Goal: Task Accomplishment & Management: Complete application form

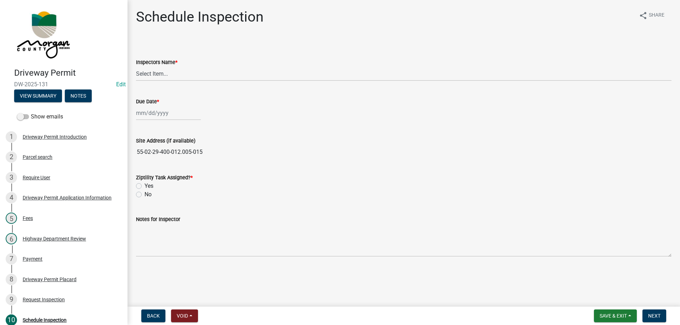
click at [24, 83] on span "DW-2025-131" at bounding box center [63, 84] width 99 height 7
copy span "DW-2025-131"
click at [29, 97] on button "View Summary" at bounding box center [38, 96] width 48 height 13
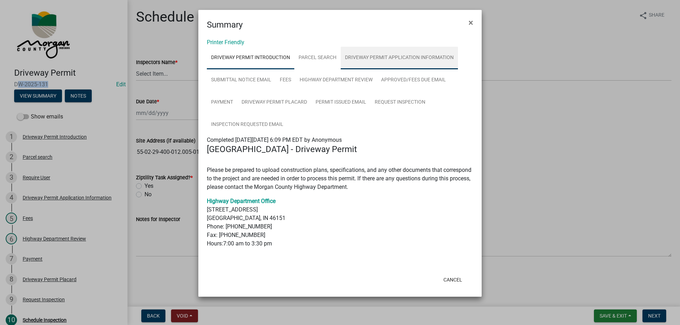
click at [352, 56] on link "Driveway Permit Application Information" at bounding box center [399, 58] width 117 height 23
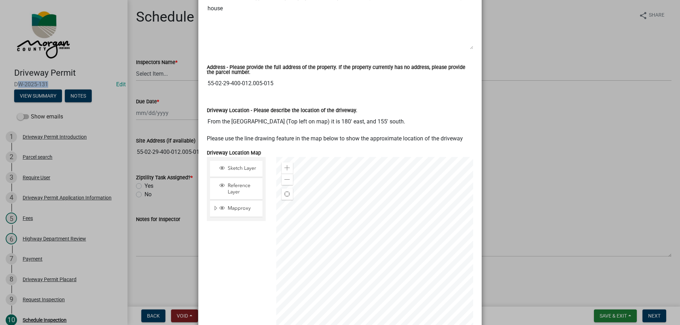
scroll to position [460, 0]
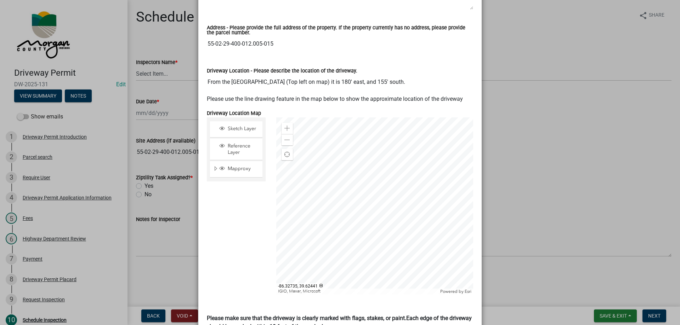
click at [207, 75] on input "From the North West corner (Top left on map) it is 180' east, and 155' south." at bounding box center [340, 82] width 266 height 14
click at [307, 42] on input "55-02-29-400-012.005-015" at bounding box center [340, 44] width 266 height 14
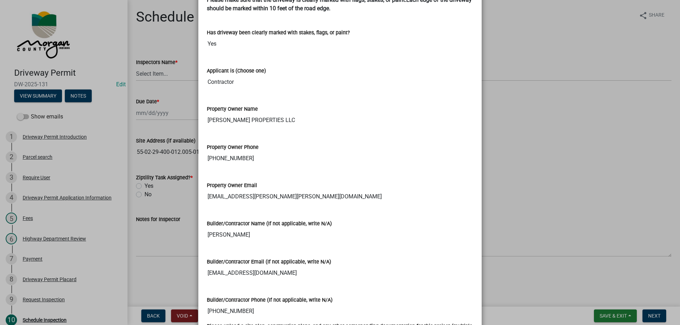
scroll to position [744, 0]
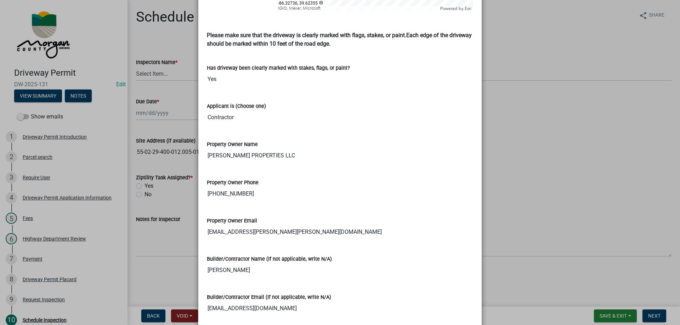
click at [238, 149] on input "HAGGARD PROPERTIES LLC" at bounding box center [340, 156] width 266 height 14
click at [232, 187] on input "317-402-2203" at bounding box center [340, 194] width 266 height 14
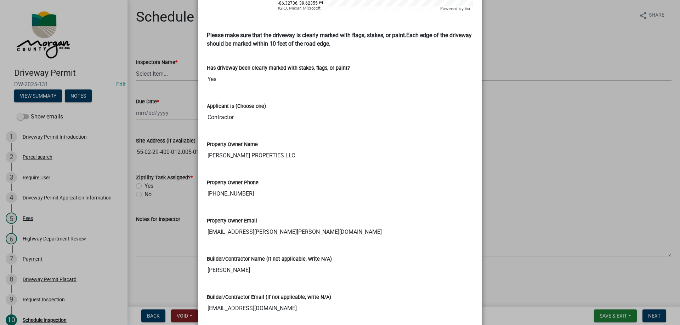
click at [232, 187] on input "317-402-2203" at bounding box center [340, 194] width 266 height 14
click at [231, 225] on input "herb.haggard@haggard-stocking.com" at bounding box center [340, 232] width 266 height 14
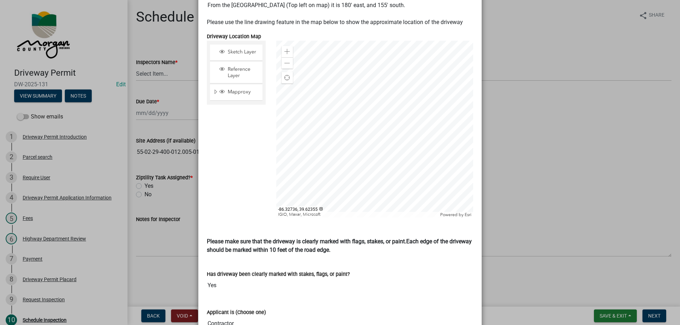
scroll to position [416, 0]
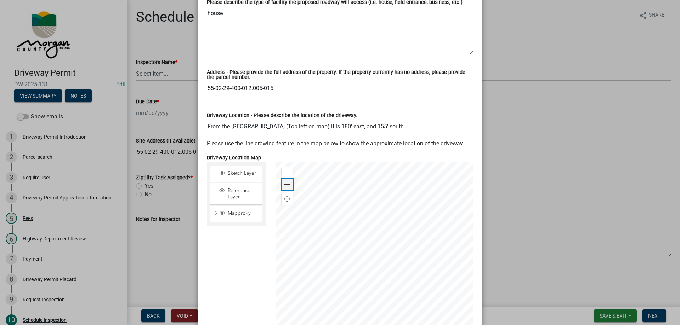
click at [285, 182] on span at bounding box center [287, 185] width 6 height 6
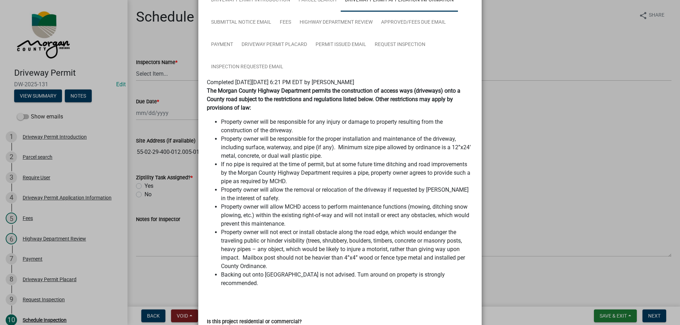
scroll to position [0, 0]
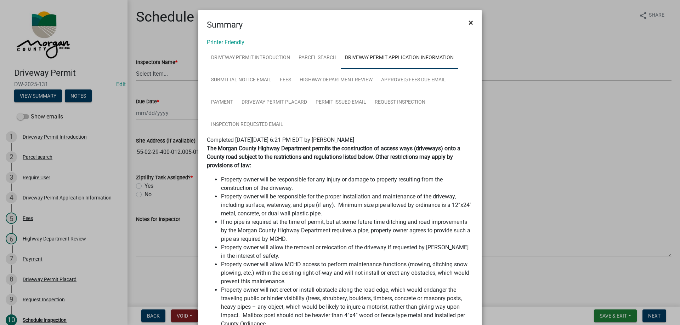
click at [471, 24] on button "×" at bounding box center [471, 23] width 16 height 20
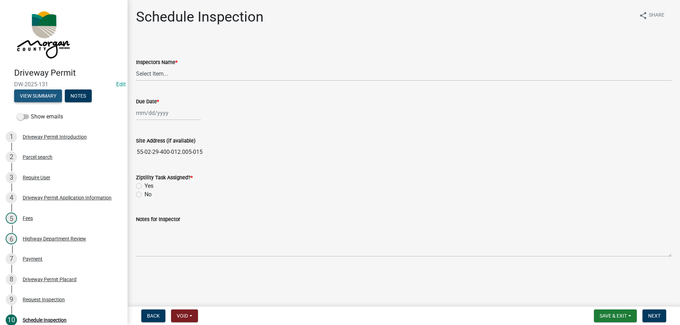
click at [45, 97] on button "View Summary" at bounding box center [38, 96] width 48 height 13
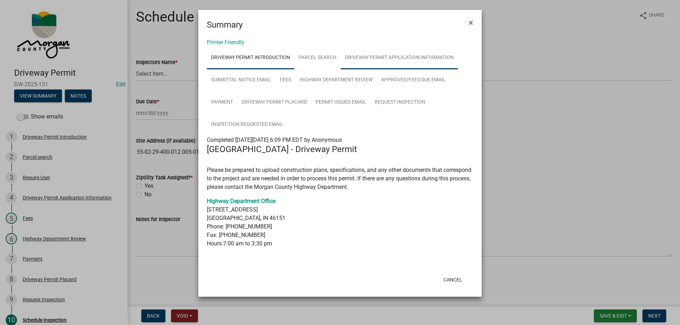
click at [371, 57] on link "Driveway Permit Application Information" at bounding box center [399, 58] width 117 height 23
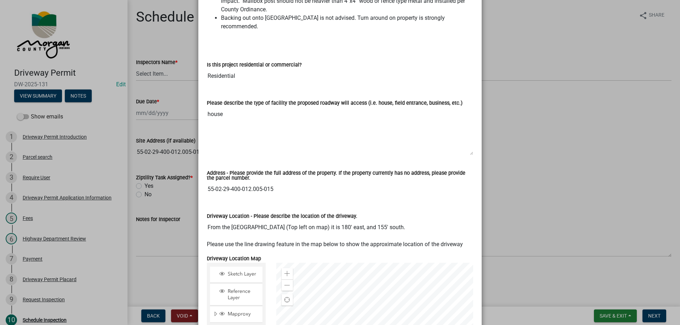
scroll to position [390, 0]
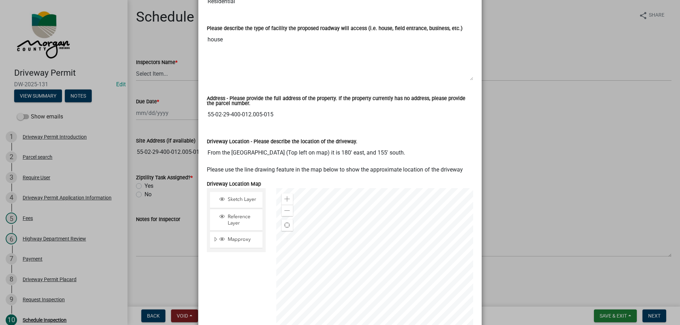
click at [222, 108] on input "55-02-29-400-012.005-015" at bounding box center [340, 115] width 266 height 14
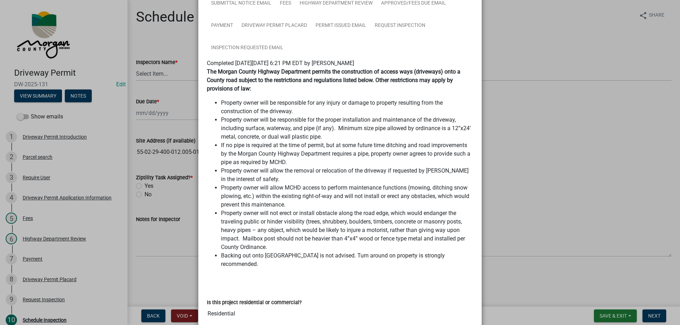
scroll to position [0, 0]
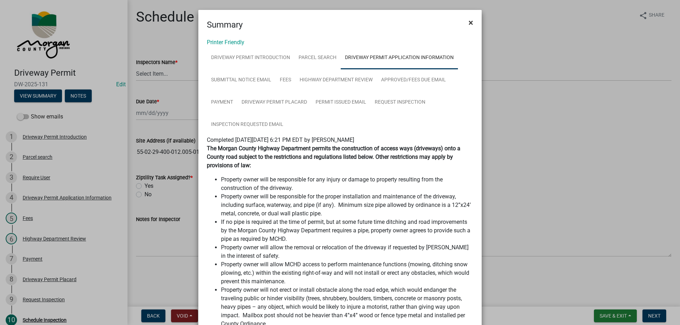
click at [470, 22] on span "×" at bounding box center [471, 23] width 5 height 10
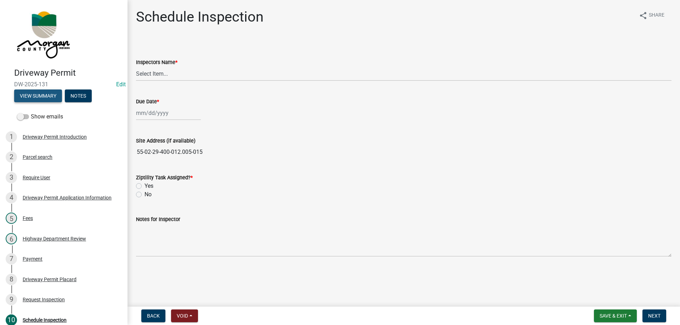
click at [44, 96] on button "View Summary" at bounding box center [38, 96] width 48 height 13
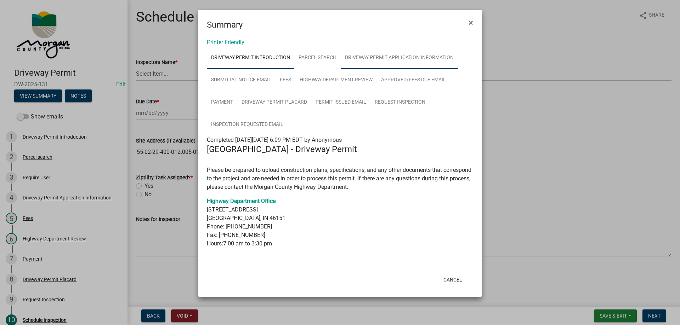
click at [399, 55] on link "Driveway Permit Application Information" at bounding box center [399, 58] width 117 height 23
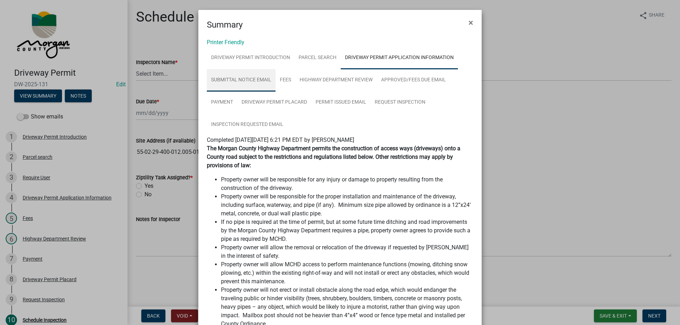
click at [269, 77] on link "Submittal Notice Email" at bounding box center [241, 80] width 69 height 23
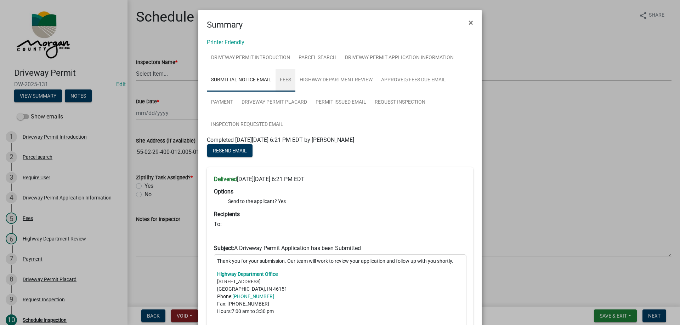
click at [284, 83] on link "Fees" at bounding box center [286, 80] width 20 height 23
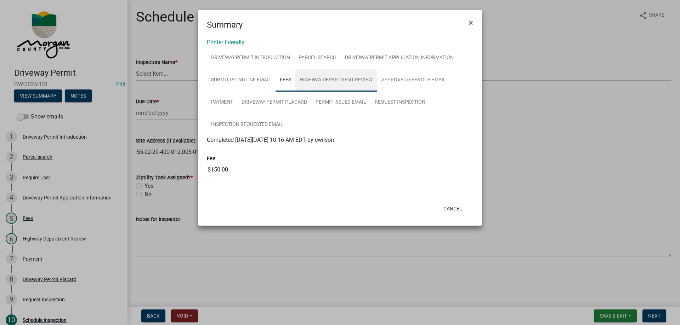
click at [311, 80] on link "Highway Department Review" at bounding box center [335, 80] width 81 height 23
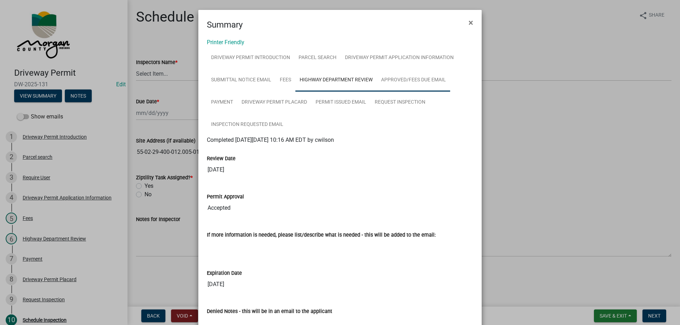
click at [415, 79] on link "Approved/Fees Due Email" at bounding box center [413, 80] width 73 height 23
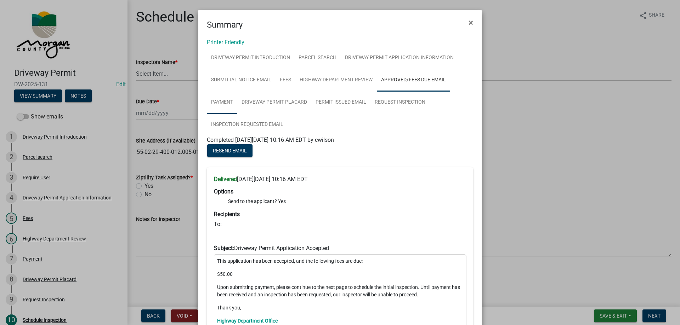
click at [209, 100] on link "Payment" at bounding box center [222, 102] width 30 height 23
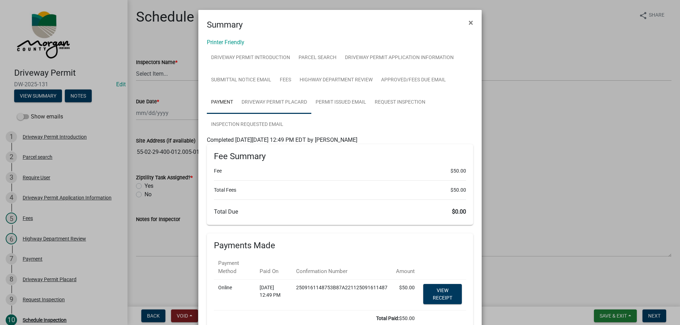
click at [274, 107] on link "Driveway Permit Placard" at bounding box center [274, 102] width 74 height 23
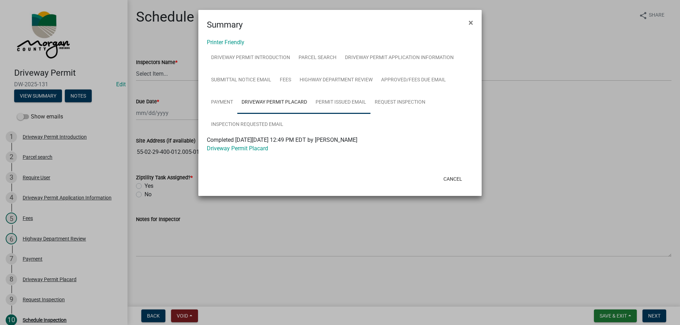
click at [352, 103] on link "Permit Issued Email" at bounding box center [340, 102] width 59 height 23
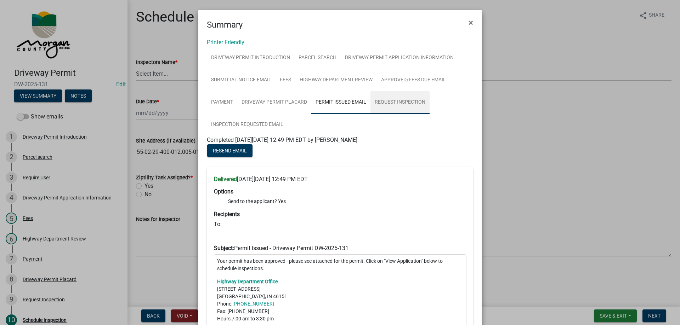
click at [403, 103] on link "Request Inspection" at bounding box center [399, 102] width 59 height 23
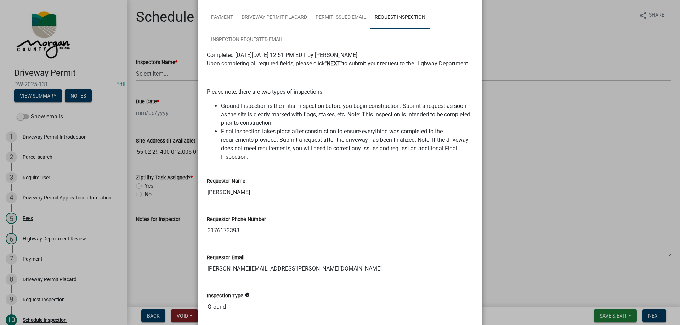
scroll to position [71, 0]
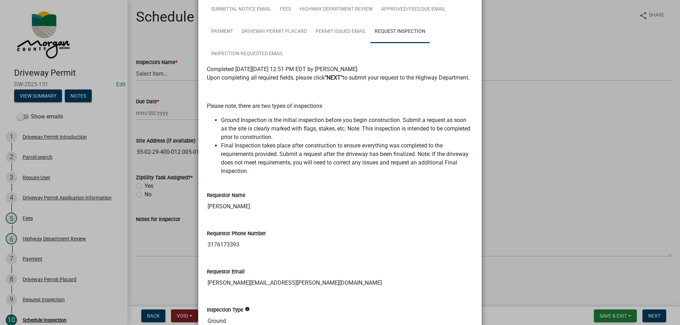
drag, startPoint x: 205, startPoint y: 217, endPoint x: 274, endPoint y: 214, distance: 69.1
click at [274, 214] on input "Owen Linthicum" at bounding box center [340, 207] width 266 height 14
click at [214, 252] on input "3176173393" at bounding box center [340, 245] width 266 height 14
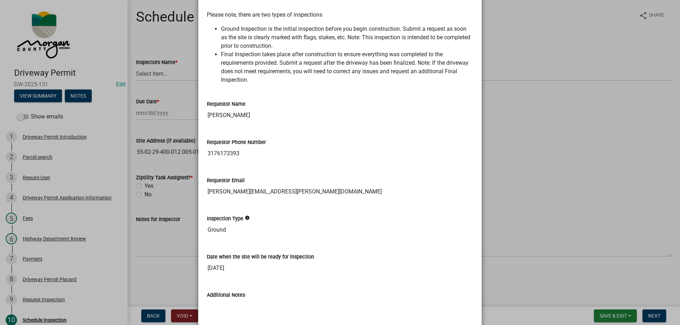
scroll to position [177, 0]
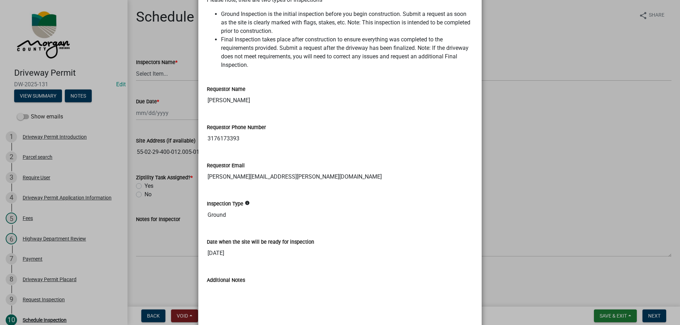
click at [230, 184] on input "owen.linthicum@gmail.com" at bounding box center [340, 177] width 266 height 14
click at [220, 261] on input "09/17/2025" at bounding box center [340, 253] width 266 height 14
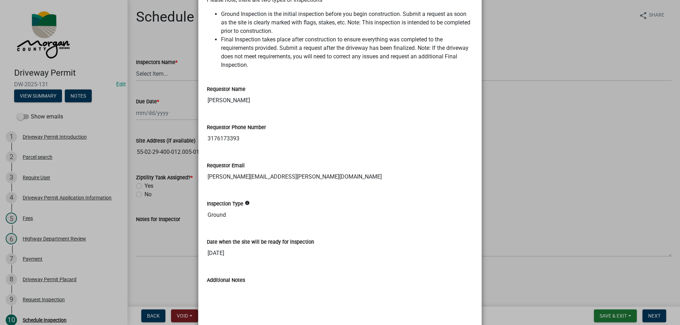
click at [220, 261] on input "09/17/2025" at bounding box center [340, 253] width 266 height 14
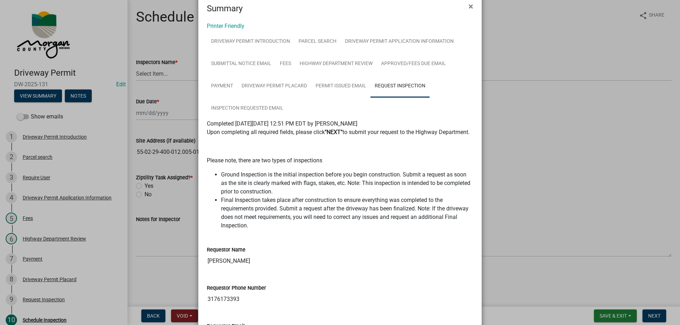
scroll to position [0, 0]
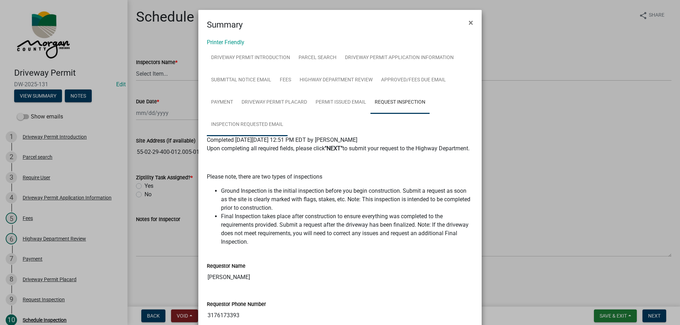
click at [244, 123] on link "Inspection Requested Email" at bounding box center [247, 125] width 81 height 23
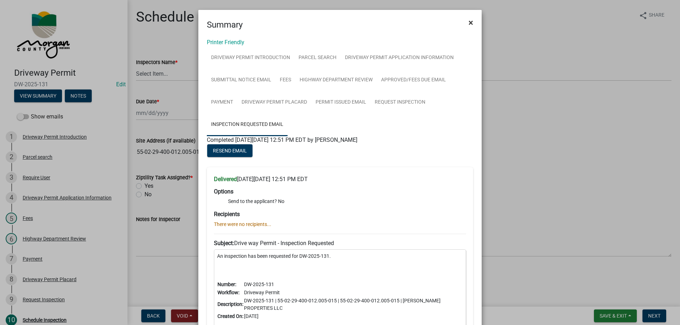
click at [469, 22] on span "×" at bounding box center [471, 23] width 5 height 10
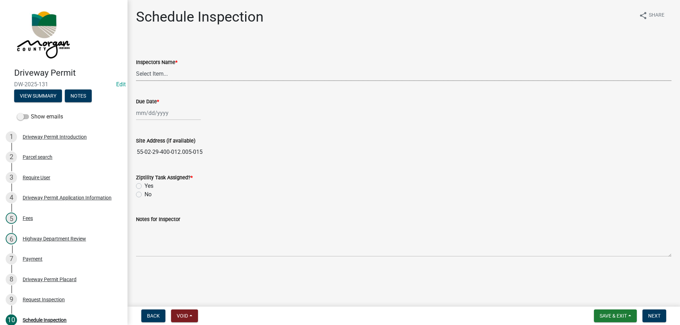
click at [164, 70] on select "Select Item... zvanbibber (Zachary VanBibber) Tim-Harris (Tim-Harris) cwilson (…" at bounding box center [403, 74] width 535 height 15
select select "f43c685e-11f8-4afe-9ab5-5cb009ced6b8"
click at [136, 67] on select "Select Item... zvanbibber (Zachary VanBibber) Tim-Harris (Tim-Harris) cwilson (…" at bounding box center [403, 74] width 535 height 15
click at [153, 115] on div at bounding box center [168, 113] width 65 height 15
select select "9"
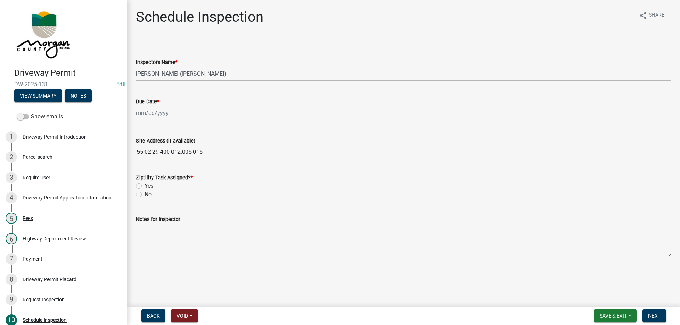
select select "2025"
click at [153, 173] on div "16" at bounding box center [154, 173] width 11 height 11
type input "09/16/2025"
click at [144, 188] on label "Yes" at bounding box center [148, 186] width 9 height 8
click at [144, 187] on input "Yes" at bounding box center [146, 184] width 5 height 5
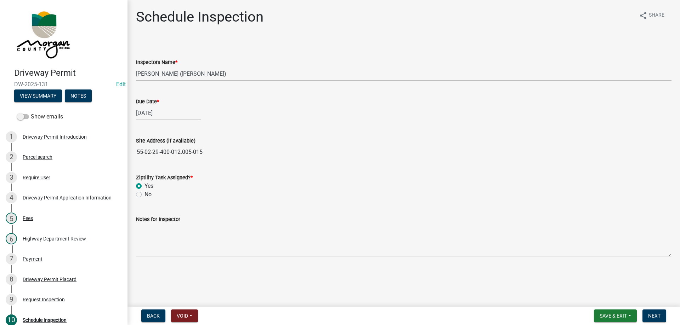
radio input "true"
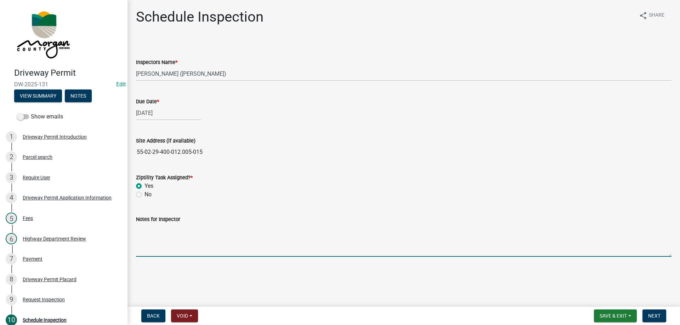
click at [176, 238] on textarea "Notes for Inspector" at bounding box center [403, 240] width 535 height 33
click at [653, 313] on span "Next" at bounding box center [654, 316] width 12 height 6
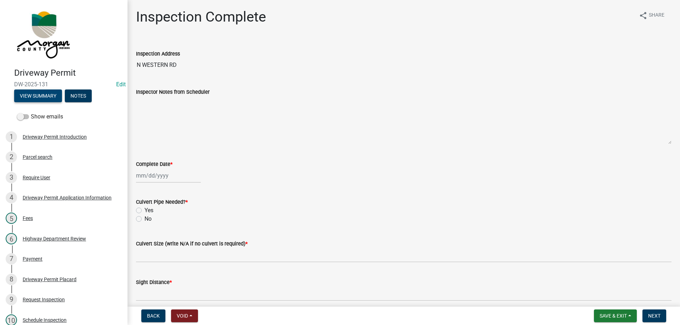
click at [50, 98] on button "View Summary" at bounding box center [38, 96] width 48 height 13
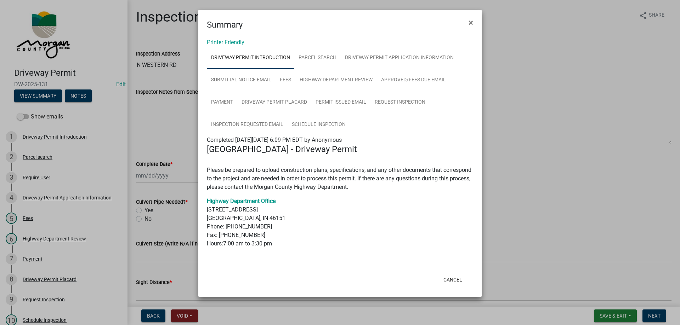
click at [263, 56] on link "Driveway Permit Introduction" at bounding box center [250, 58] width 87 height 23
click at [330, 60] on link "Parcel search" at bounding box center [317, 58] width 46 height 23
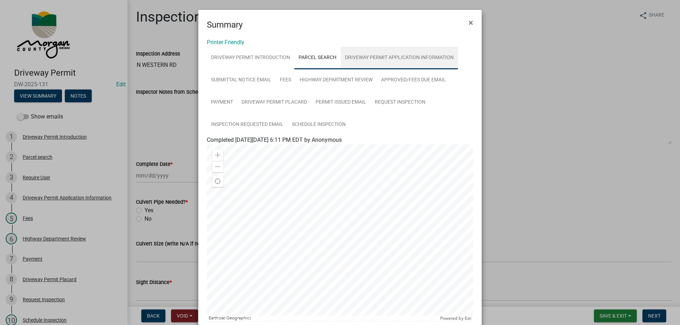
click at [373, 54] on link "Driveway Permit Application Information" at bounding box center [399, 58] width 117 height 23
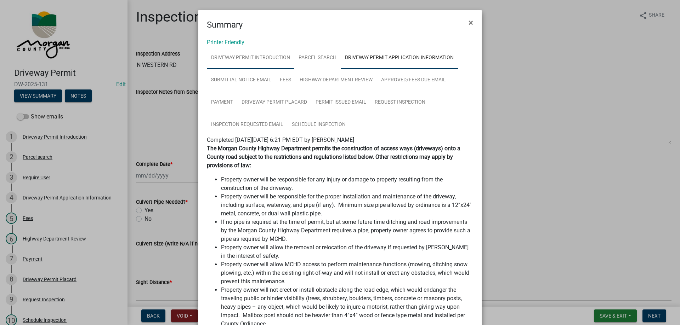
click at [272, 59] on link "Driveway Permit Introduction" at bounding box center [250, 58] width 87 height 23
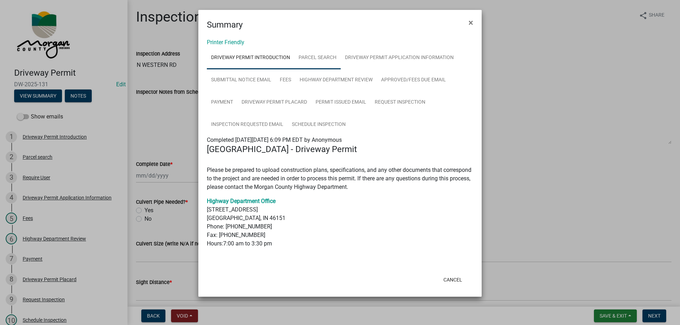
click at [319, 56] on link "Parcel search" at bounding box center [317, 58] width 46 height 23
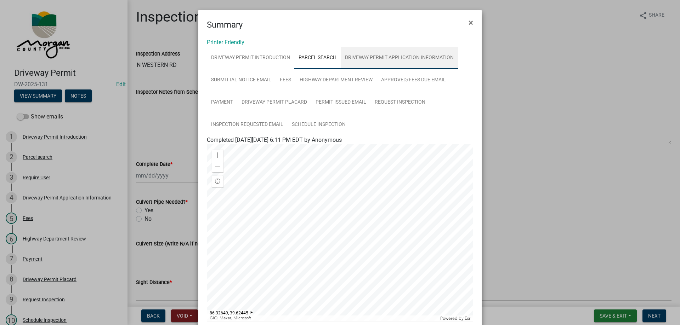
click at [381, 61] on link "Driveway Permit Application Information" at bounding box center [399, 58] width 117 height 23
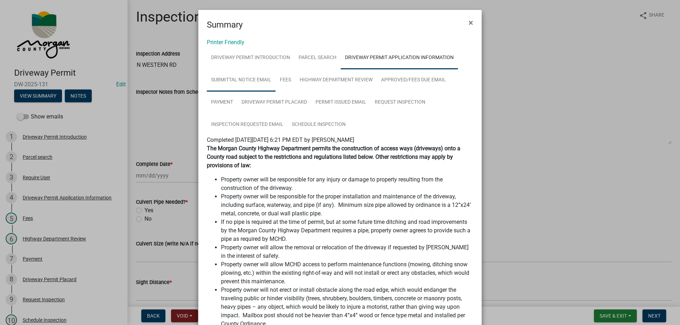
click at [224, 82] on link "Submittal Notice Email" at bounding box center [241, 80] width 69 height 23
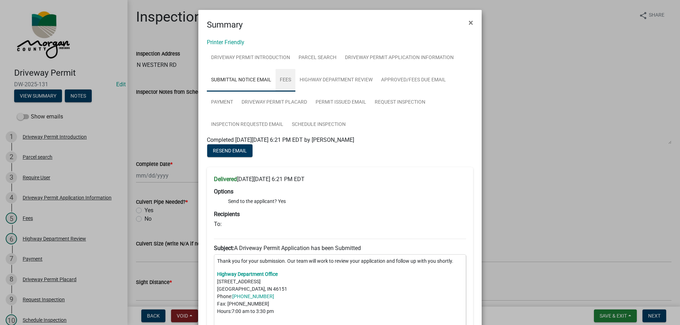
click at [291, 82] on link "Fees" at bounding box center [286, 80] width 20 height 23
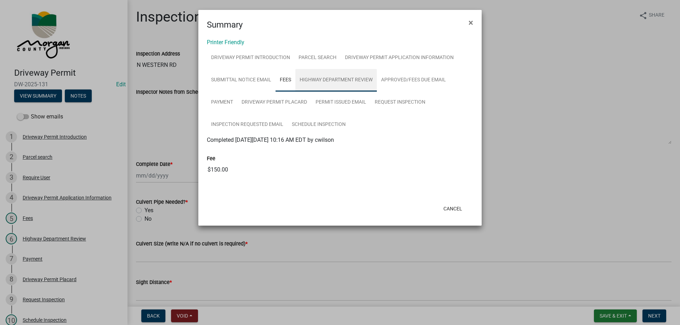
click at [327, 84] on link "Highway Department Review" at bounding box center [335, 80] width 81 height 23
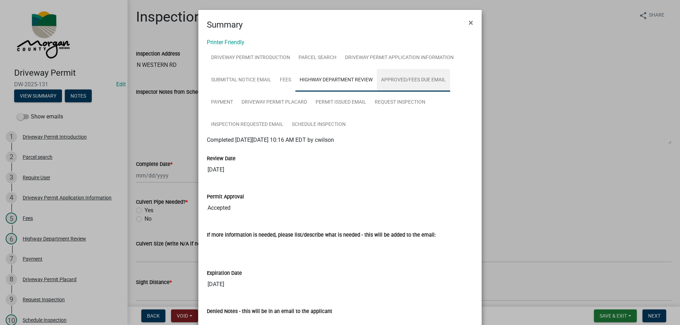
click at [402, 79] on link "Approved/Fees Due Email" at bounding box center [413, 80] width 73 height 23
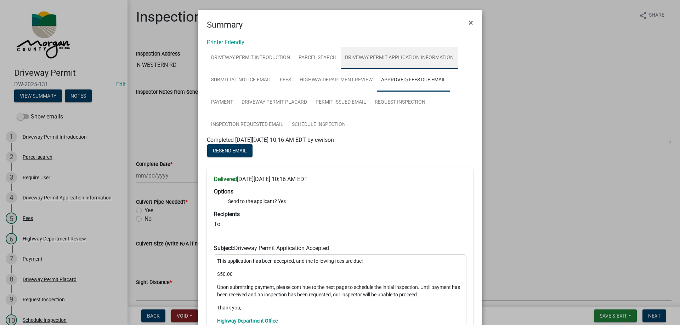
click at [365, 57] on link "Driveway Permit Application Information" at bounding box center [399, 58] width 117 height 23
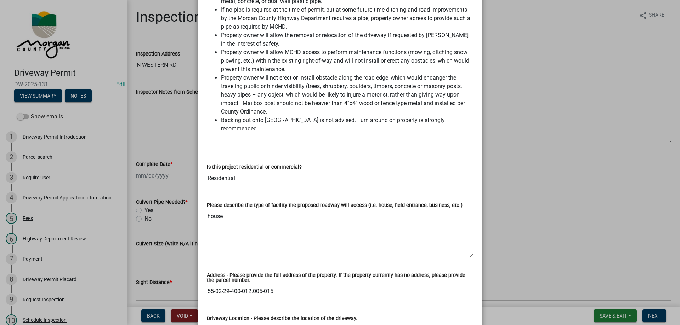
scroll to position [248, 0]
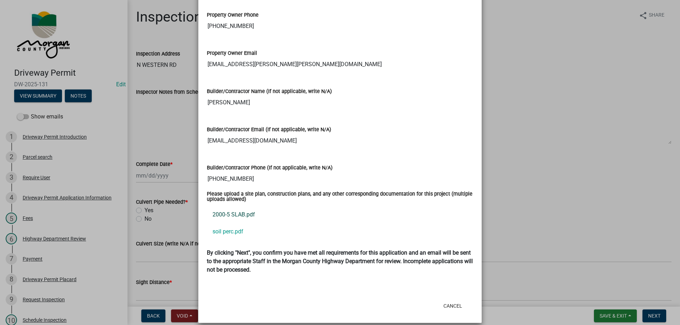
click at [330, 209] on link "2000-5 SLAB.pdf" at bounding box center [340, 214] width 266 height 17
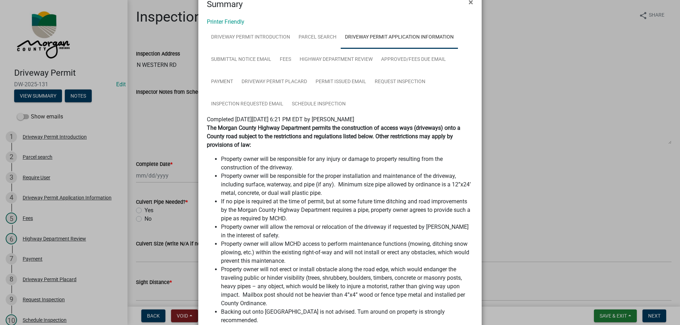
scroll to position [0, 0]
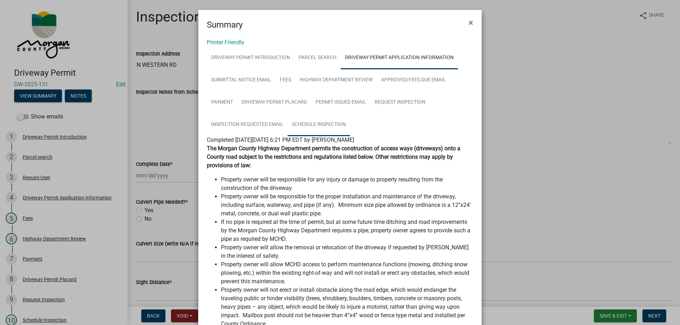
click at [323, 120] on link "Schedule Inspection" at bounding box center [319, 125] width 62 height 23
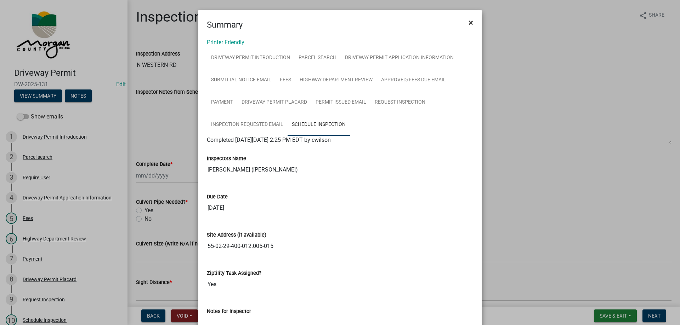
click at [469, 24] on span "×" at bounding box center [471, 23] width 5 height 10
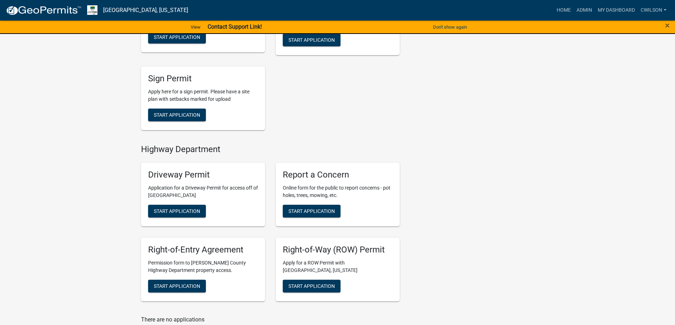
scroll to position [248, 0]
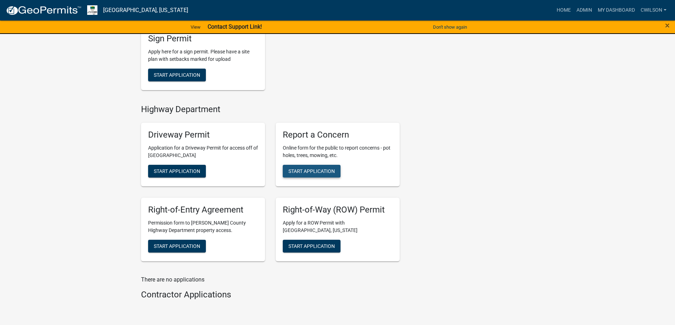
click at [327, 174] on span "Start Application" at bounding box center [311, 172] width 46 height 6
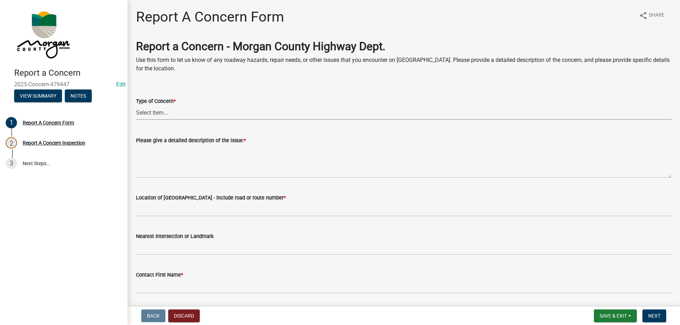
click at [161, 114] on select "Select Item... Pot Hole Patching Ditch Tree Sign Mowing Culvert Other" at bounding box center [403, 113] width 535 height 15
click at [136, 106] on select "Select Item... Pot Hole Patching Ditch Tree Sign Mowing Culvert Other" at bounding box center [403, 113] width 535 height 15
select select "3582e9dc-d8cd-4526-a2d9-157cc62522fd"
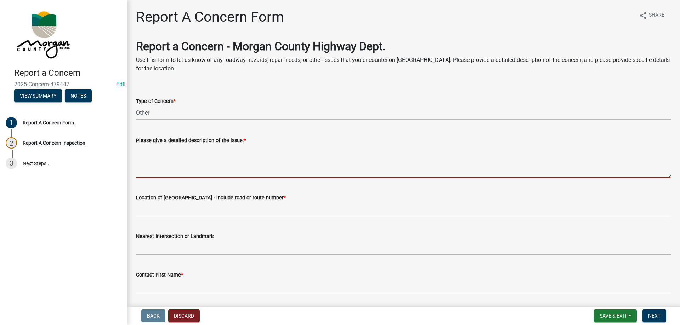
click at [158, 155] on textarea "Please give a detailed description of the issue: *" at bounding box center [403, 161] width 535 height 33
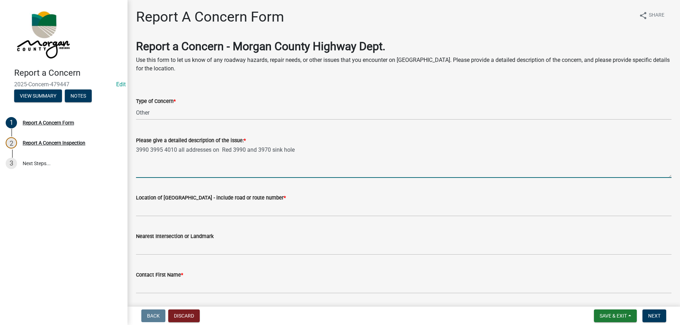
click at [233, 150] on textarea "3990 3995 4010 all addresses on Red 3990 and 3970 sink hole" at bounding box center [403, 161] width 535 height 33
click at [374, 153] on textarea "3990 3995 4010 all addresses on Red Bud Ln b 3990 and 3970 sink hole" at bounding box center [403, 161] width 535 height 33
click at [221, 152] on textarea "3990 3995 4010 all addresses on Red Bud Ln b 3990 and 3970 sink hole" at bounding box center [403, 161] width 535 height 33
click at [254, 148] on textarea "3990 3995 4010 all addresses on Red Bud Ln b 3990 and 3970 sink hole" at bounding box center [403, 161] width 535 height 33
click at [463, 153] on textarea "3990 3995 4010 all addresses on Red Bud Ln between 3990 and 3970 sink hole drop…" at bounding box center [403, 161] width 535 height 33
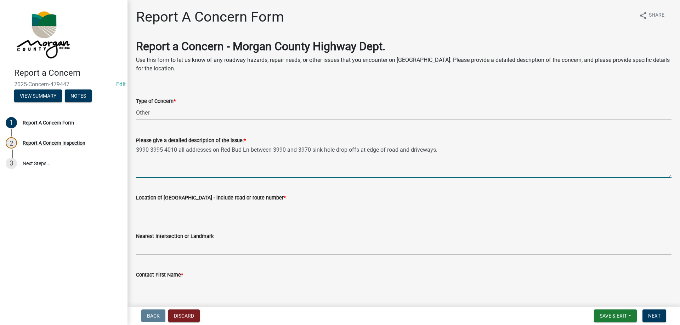
type textarea "3990 3995 4010 all addresses on Red Bud Ln between 3990 and 3970 sink hole drop…"
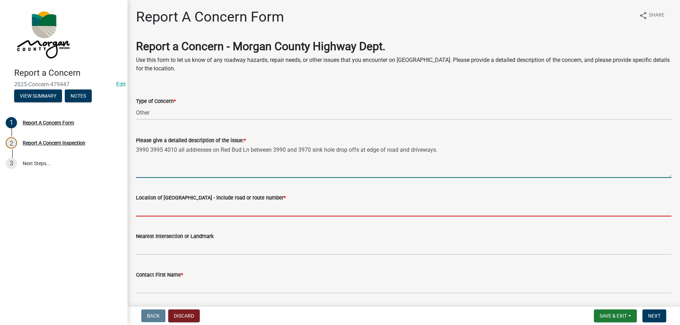
click at [215, 207] on input "Location of Concern - include road or route number *" at bounding box center [403, 209] width 535 height 15
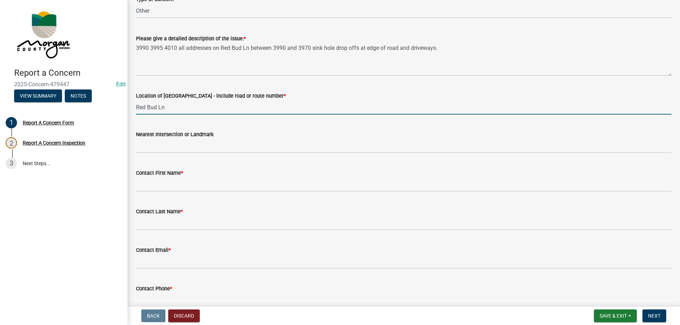
scroll to position [106, 0]
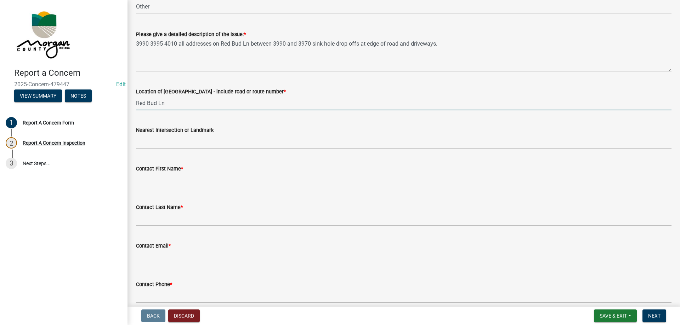
type input "Red Bud Ln"
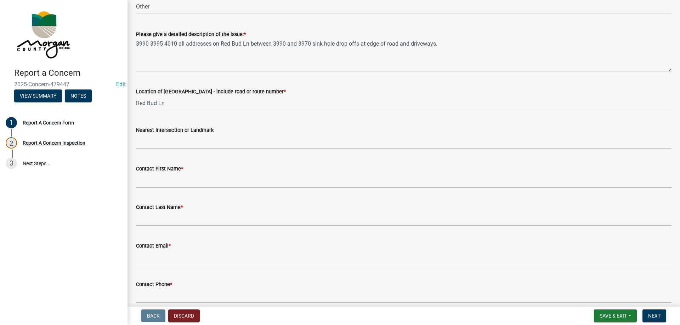
click at [169, 179] on input "Contact First Name *" at bounding box center [403, 180] width 535 height 15
type input "M"
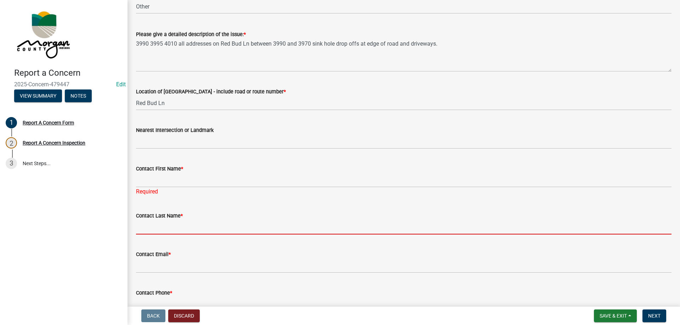
click at [166, 223] on input "Contact Last Name *" at bounding box center [403, 227] width 535 height 15
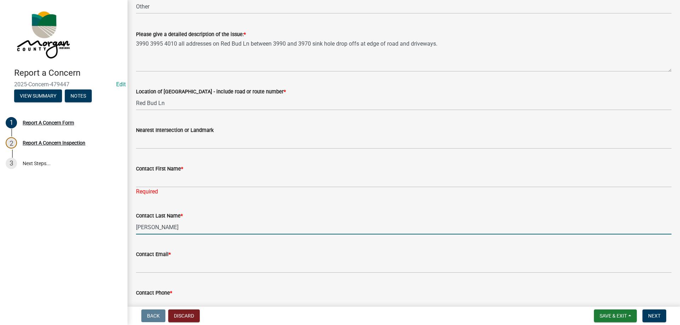
type input "Fleener"
click at [151, 172] on div "Contact First Name *" at bounding box center [403, 169] width 535 height 8
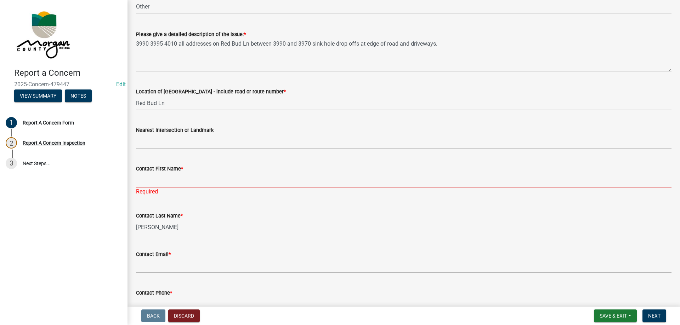
click at [155, 180] on input "Contact First Name *" at bounding box center [403, 180] width 535 height 15
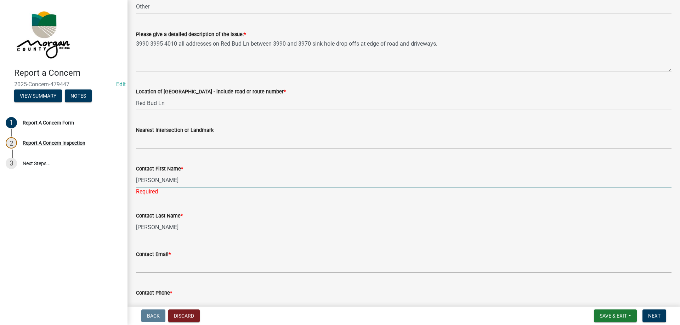
type input "Matt"
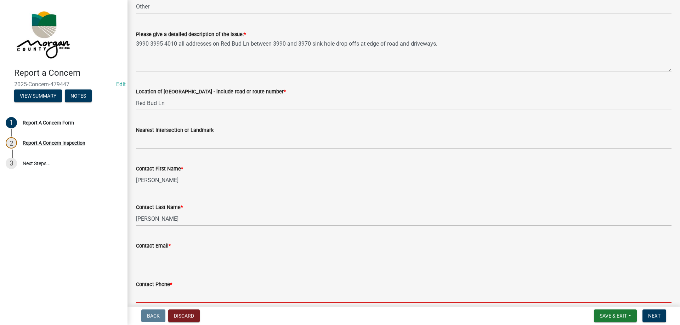
click at [186, 297] on form "Contact Phone *" at bounding box center [403, 291] width 535 height 23
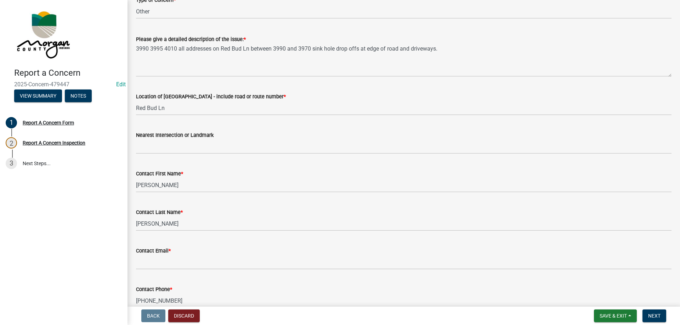
scroll to position [99, 0]
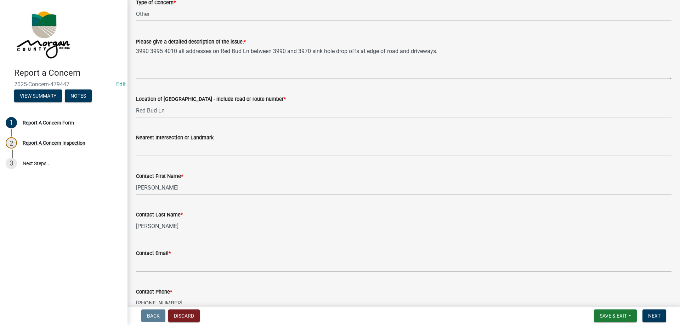
type input "765-346-4764"
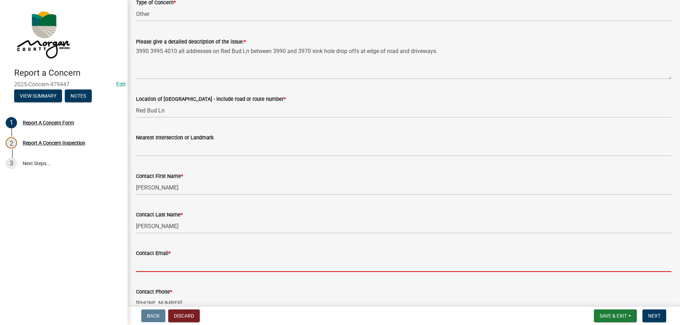
click at [155, 259] on input "Contact Email *" at bounding box center [403, 265] width 535 height 15
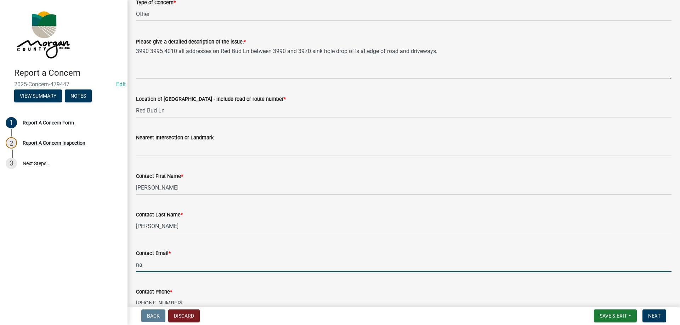
type input "na@na.na"
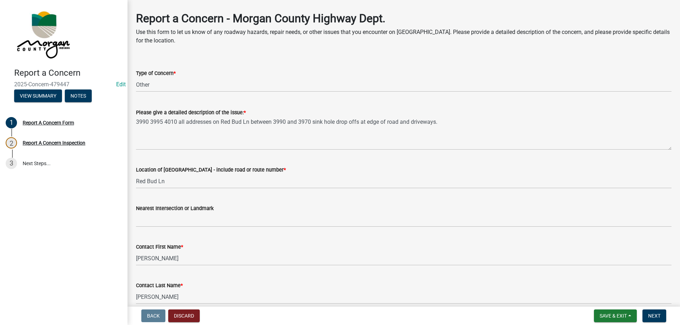
scroll to position [0, 0]
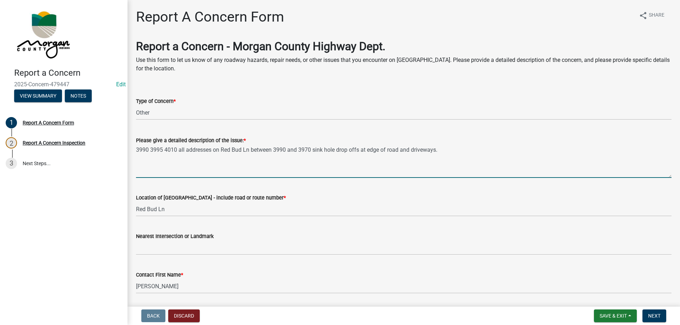
click at [242, 152] on textarea "3990 3995 4010 all addresses on Red Bud Ln between 3990 and 3970 sink hole drop…" at bounding box center [403, 161] width 535 height 33
click at [249, 148] on textarea "3990 3995 4010 all addresses on Red Bud Ln between 3990 and 3970 sink hole drop…" at bounding box center [403, 161] width 535 height 33
drag, startPoint x: 136, startPoint y: 148, endPoint x: 660, endPoint y: 142, distance: 524.1
click at [660, 142] on form "Please give a detailed description of the issue: * 3990 3995 4010 all addresses…" at bounding box center [403, 157] width 535 height 42
click at [636, 161] on textarea "3990 3995 4010 all addresses on Red Bud Ln that have drop offs at the edge of r…" at bounding box center [403, 161] width 535 height 33
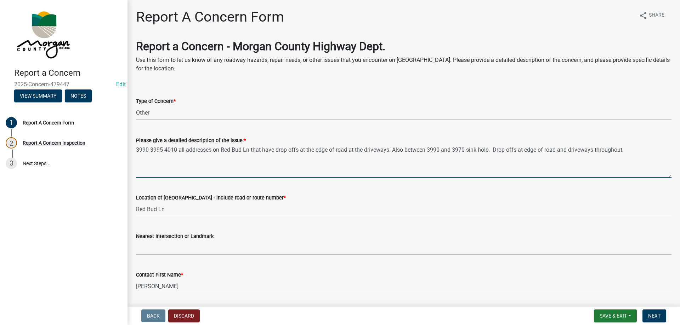
drag, startPoint x: 136, startPoint y: 150, endPoint x: 680, endPoint y: 168, distance: 543.9
click at [680, 168] on main "Report A Concern Form share Share Report a Concern - Morgan County Highway Dept…" at bounding box center [403, 152] width 552 height 304
type textarea "3990 3995 4010 all addresses on Red Bud Ln that have drop offs at the edge of r…"
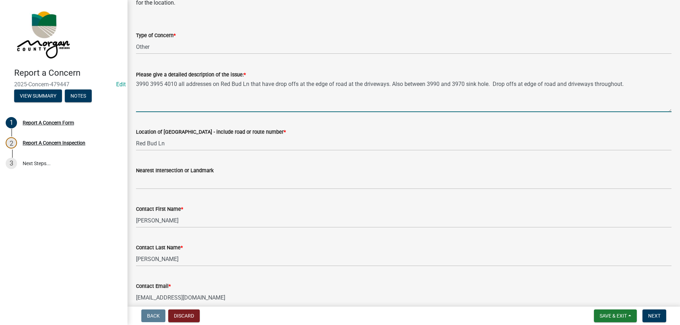
scroll to position [71, 0]
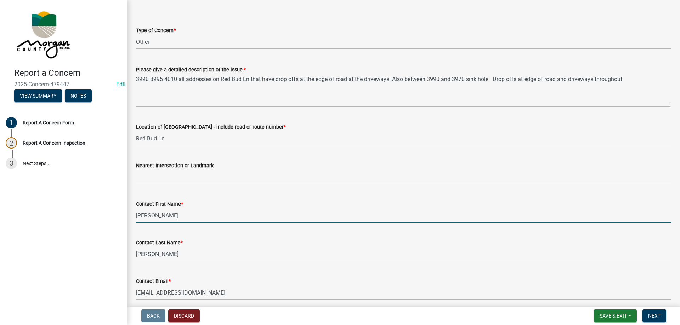
click at [150, 221] on input "Matt" at bounding box center [403, 216] width 535 height 15
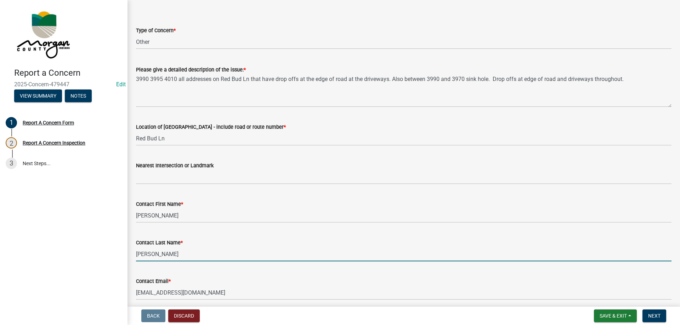
click at [143, 254] on input "Fleener" at bounding box center [403, 254] width 535 height 15
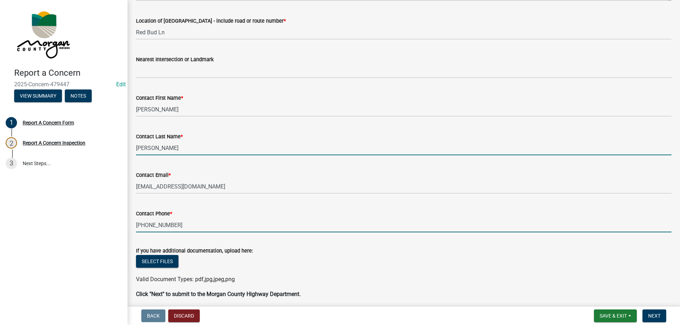
click at [164, 225] on input "765-346-4764" at bounding box center [403, 225] width 535 height 15
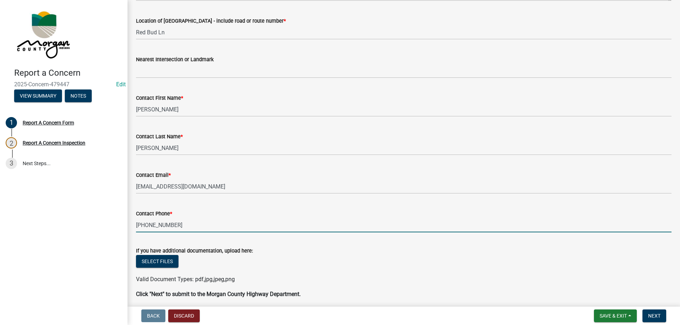
click at [164, 225] on input "765-346-4764" at bounding box center [403, 225] width 535 height 15
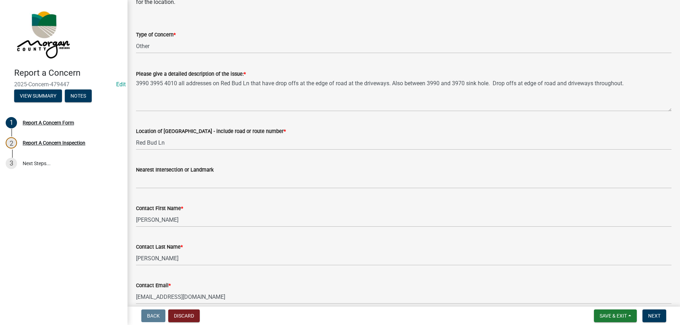
scroll to position [205, 0]
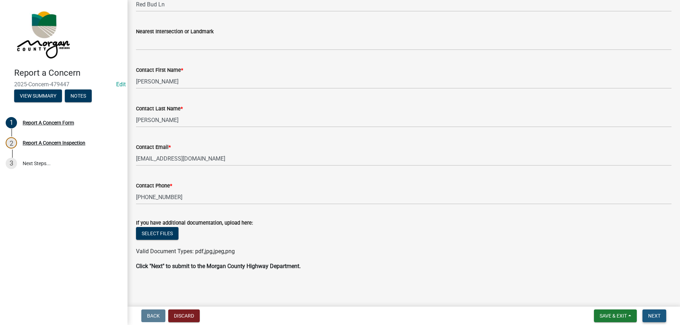
click at [658, 314] on span "Next" at bounding box center [654, 316] width 12 height 6
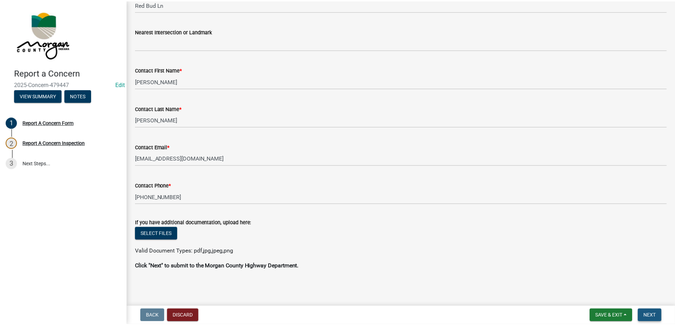
scroll to position [0, 0]
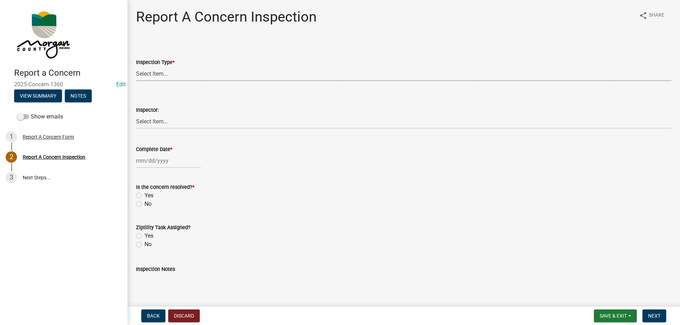
click at [169, 75] on select "Select Item... Pot Hole Patching Ditch Tree Sign Mowing Culvert Other" at bounding box center [403, 74] width 535 height 15
click at [136, 67] on select "Select Item... Pot Hole Patching Ditch Tree Sign Mowing Culvert Other" at bounding box center [403, 74] width 535 height 15
select select "3582e9dc-d8cd-4526-a2d9-157cc62522fd"
click at [154, 122] on select "Select Item... Charlie Wilson Justin Schneck Ron Owens John Grenier Eddie Fishe…" at bounding box center [403, 121] width 535 height 15
click at [136, 114] on select "Select Item... Charlie Wilson Justin Schneck Ron Owens John Grenier Eddie Fishe…" at bounding box center [403, 121] width 535 height 15
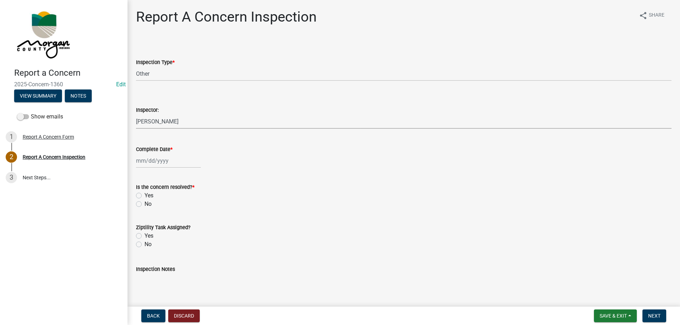
select select "8bda91b2-ac7b-41e2-ae5b-cef6dd645a83"
click at [160, 164] on div at bounding box center [168, 161] width 65 height 15
select select "9"
select select "2025"
click at [158, 223] on div "16" at bounding box center [154, 221] width 11 height 11
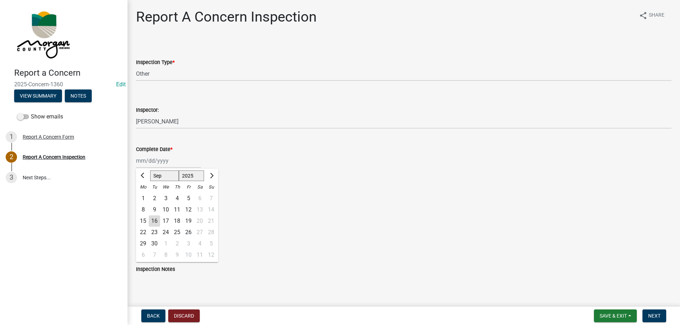
type input "09/16/2025"
click at [144, 195] on label "Yes" at bounding box center [148, 196] width 9 height 8
click at [144, 195] on input "Yes" at bounding box center [146, 194] width 5 height 5
radio input "true"
click at [144, 238] on label "Yes" at bounding box center [148, 236] width 9 height 8
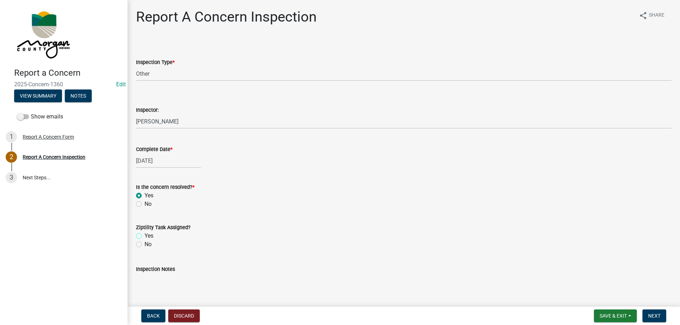
click at [144, 237] on input "Yes" at bounding box center [146, 234] width 5 height 5
radio input "true"
click at [172, 299] on textarea "Inspection Notes" at bounding box center [403, 290] width 535 height 33
type textarea "c"
type textarea "send to charlie board for now, until we know what we are doing."
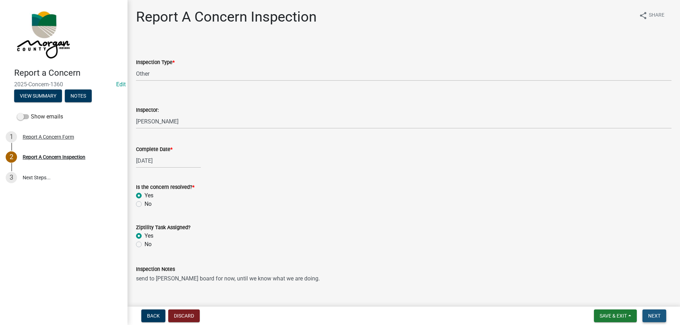
click at [661, 319] on button "Next" at bounding box center [654, 316] width 24 height 13
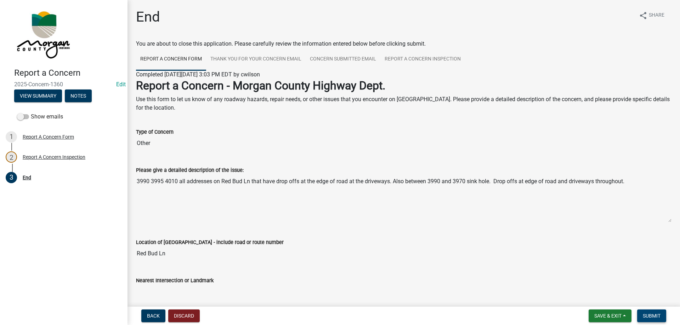
click at [661, 319] on button "Submit" at bounding box center [651, 316] width 29 height 13
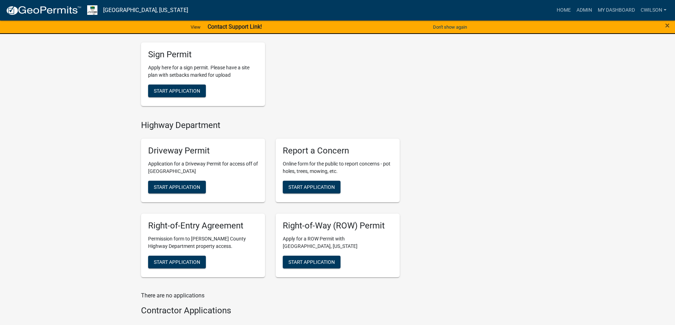
scroll to position [248, 0]
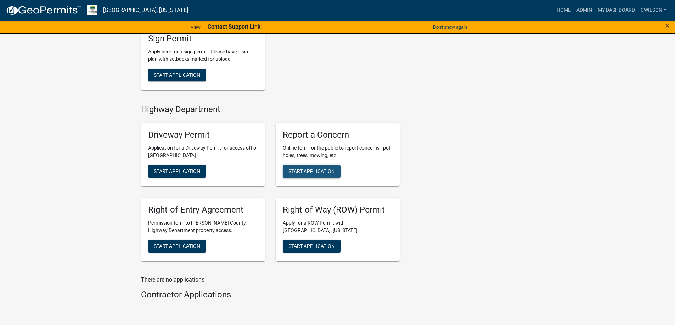
click at [311, 171] on span "Start Application" at bounding box center [311, 172] width 46 height 6
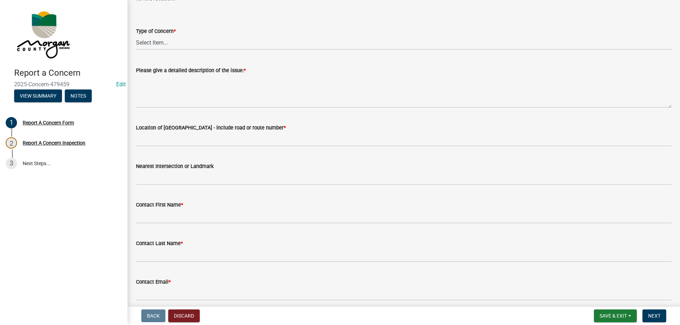
scroll to position [71, 0]
